Goal: Contribute content: Add original content to the website for others to see

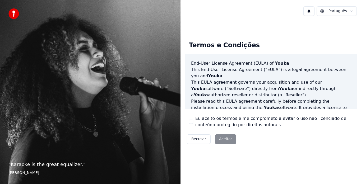
click at [220, 140] on div "Recusar Aceitar" at bounding box center [212, 139] width 54 height 14
click at [192, 119] on div "Eu aceito os termos e me comprometo a evitar o uso não licenciado de conteúdo p…" at bounding box center [270, 121] width 163 height 13
click at [188, 118] on div "Termos e Condições End-User License Agreement ([PERSON_NAME]) of Youka This End…" at bounding box center [271, 91] width 172 height 109
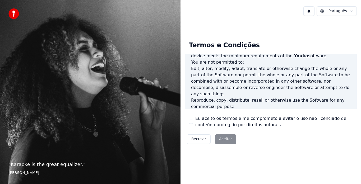
scroll to position [363, 0]
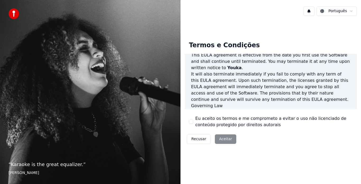
click at [193, 122] on div "Eu aceito os termos e me comprometo a evitar o uso não licenciado de conteúdo p…" at bounding box center [270, 121] width 163 height 13
click at [193, 126] on div "Eu aceito os termos e me comprometo a evitar o uso não licenciado de conteúdo p…" at bounding box center [270, 121] width 163 height 13
click at [192, 120] on button "Eu aceito os termos e me comprometo a evitar o uso não licenciado de conteúdo p…" at bounding box center [191, 122] width 4 height 4
click at [221, 137] on button "Aceitar" at bounding box center [225, 139] width 21 height 10
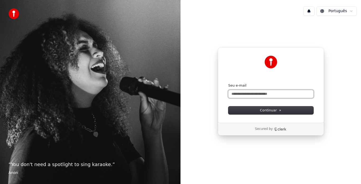
click at [285, 93] on input "Seu e-mail" at bounding box center [270, 94] width 85 height 8
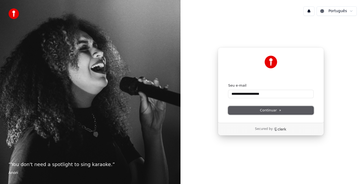
click at [280, 110] on icon at bounding box center [279, 110] width 3 height 3
type input "**********"
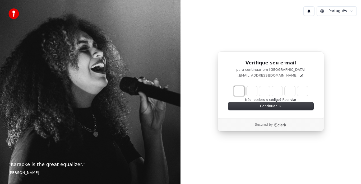
click at [261, 87] on input "Enter verification code" at bounding box center [276, 91] width 84 height 10
type input "******"
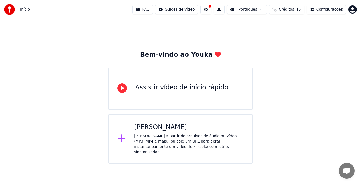
click at [121, 135] on icon at bounding box center [121, 139] width 8 height 10
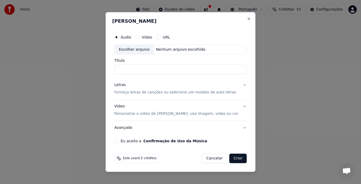
click at [151, 37] on label "Vídeo" at bounding box center [146, 37] width 11 height 4
click at [139, 37] on button "Vídeo" at bounding box center [137, 37] width 4 height 4
click at [205, 93] on p "Forneça letras de canções ou selecione um modelo de auto letras" at bounding box center [175, 92] width 122 height 5
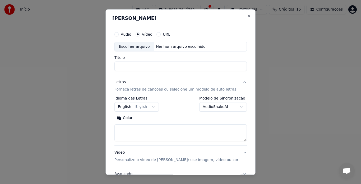
click at [145, 106] on button "English English" at bounding box center [136, 107] width 44 height 10
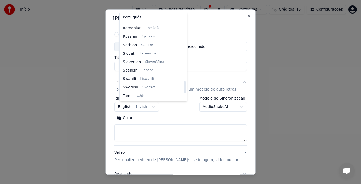
scroll to position [363, 0]
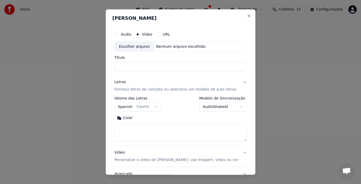
click at [204, 108] on body "**********" at bounding box center [180, 82] width 361 height 164
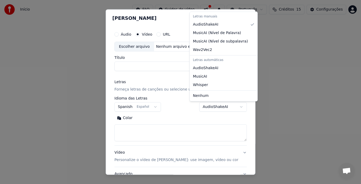
click at [204, 108] on div at bounding box center [180, 92] width 361 height 184
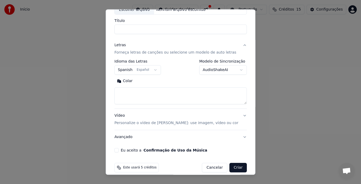
scroll to position [43, 0]
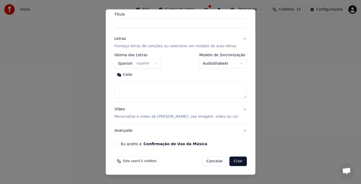
click at [229, 160] on button "Criar" at bounding box center [237, 162] width 17 height 10
select select "**"
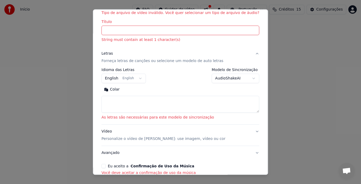
scroll to position [51, 0]
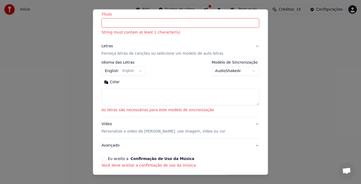
click at [106, 158] on button "Eu aceito a Confirmação de Uso da Música" at bounding box center [103, 159] width 4 height 4
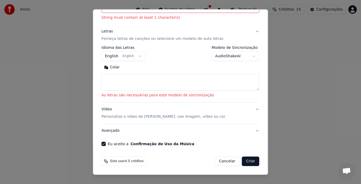
click at [242, 160] on button "Criar" at bounding box center [250, 162] width 17 height 10
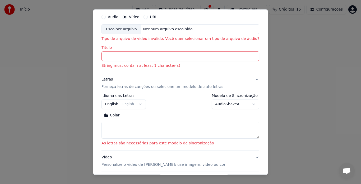
scroll to position [17, 0]
click at [127, 135] on textarea at bounding box center [180, 130] width 158 height 17
type textarea "*"
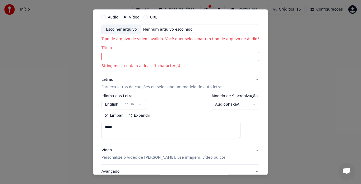
type textarea "*****"
click at [136, 115] on button "Expandir" at bounding box center [138, 116] width 27 height 8
click at [136, 115] on button "Contrair" at bounding box center [138, 116] width 26 height 8
click at [168, 60] on input "Título" at bounding box center [180, 57] width 158 height 10
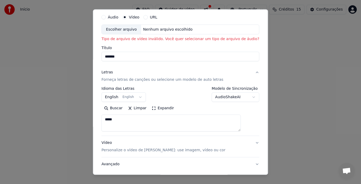
click at [223, 39] on p "Tipo de arquivo de vídeo inválido. Você quer selecionar um tipo de arquivo de á…" at bounding box center [180, 39] width 158 height 5
click at [174, 30] on div "Nenhum arquivo escolhido" at bounding box center [168, 29] width 54 height 5
click at [154, 30] on div "Nenhum arquivo escolhido" at bounding box center [168, 29] width 54 height 5
click at [129, 27] on div "Escolher arquivo" at bounding box center [121, 30] width 39 height 10
type input "**********"
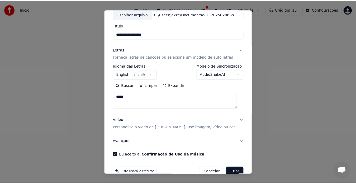
scroll to position [43, 0]
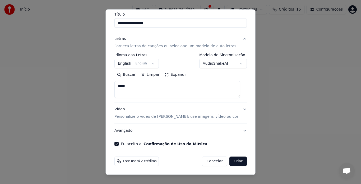
click at [230, 157] on button "Criar" at bounding box center [237, 162] width 17 height 10
select select "**"
